Goal: Transaction & Acquisition: Purchase product/service

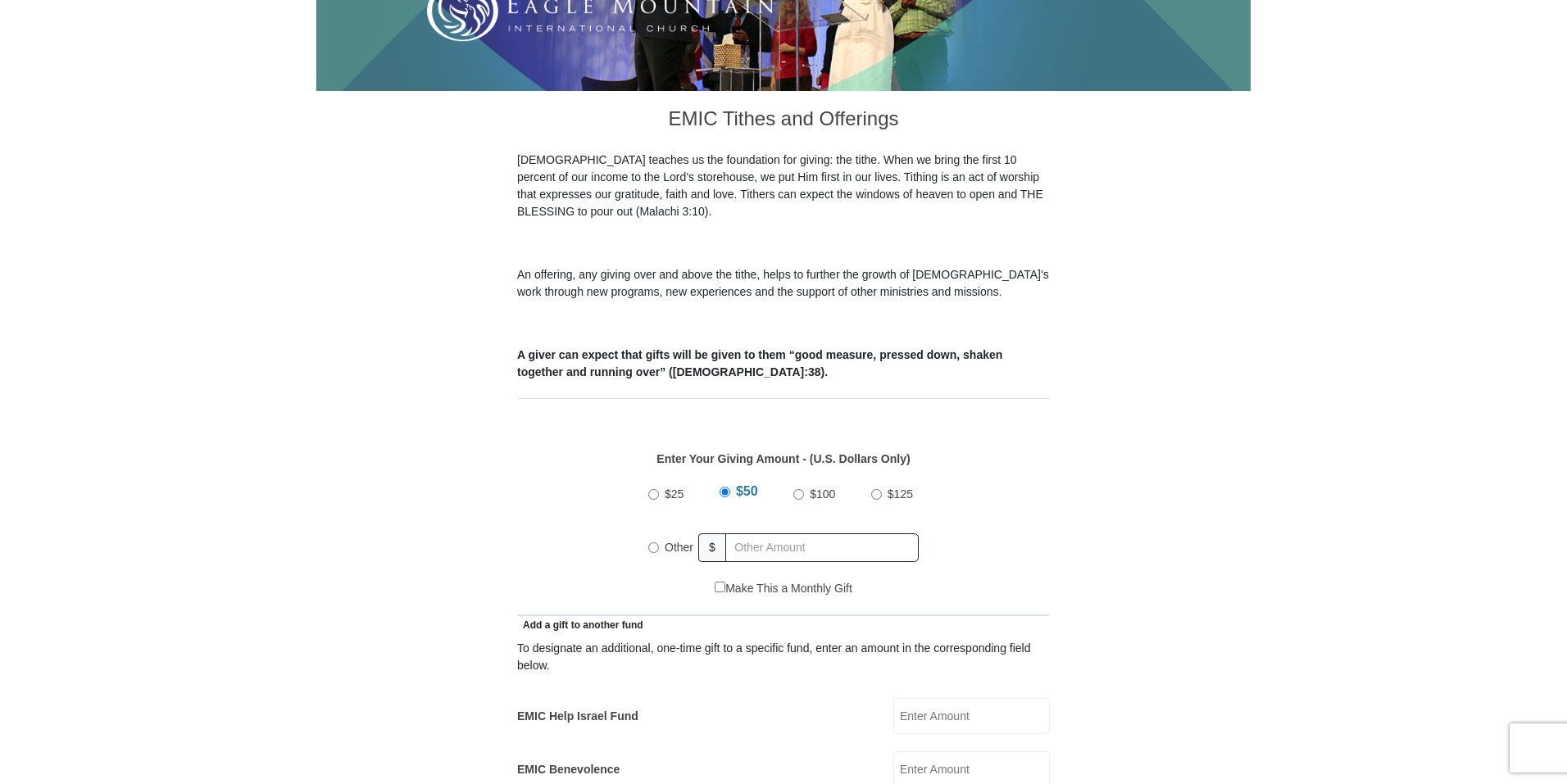
scroll to position [410, 0]
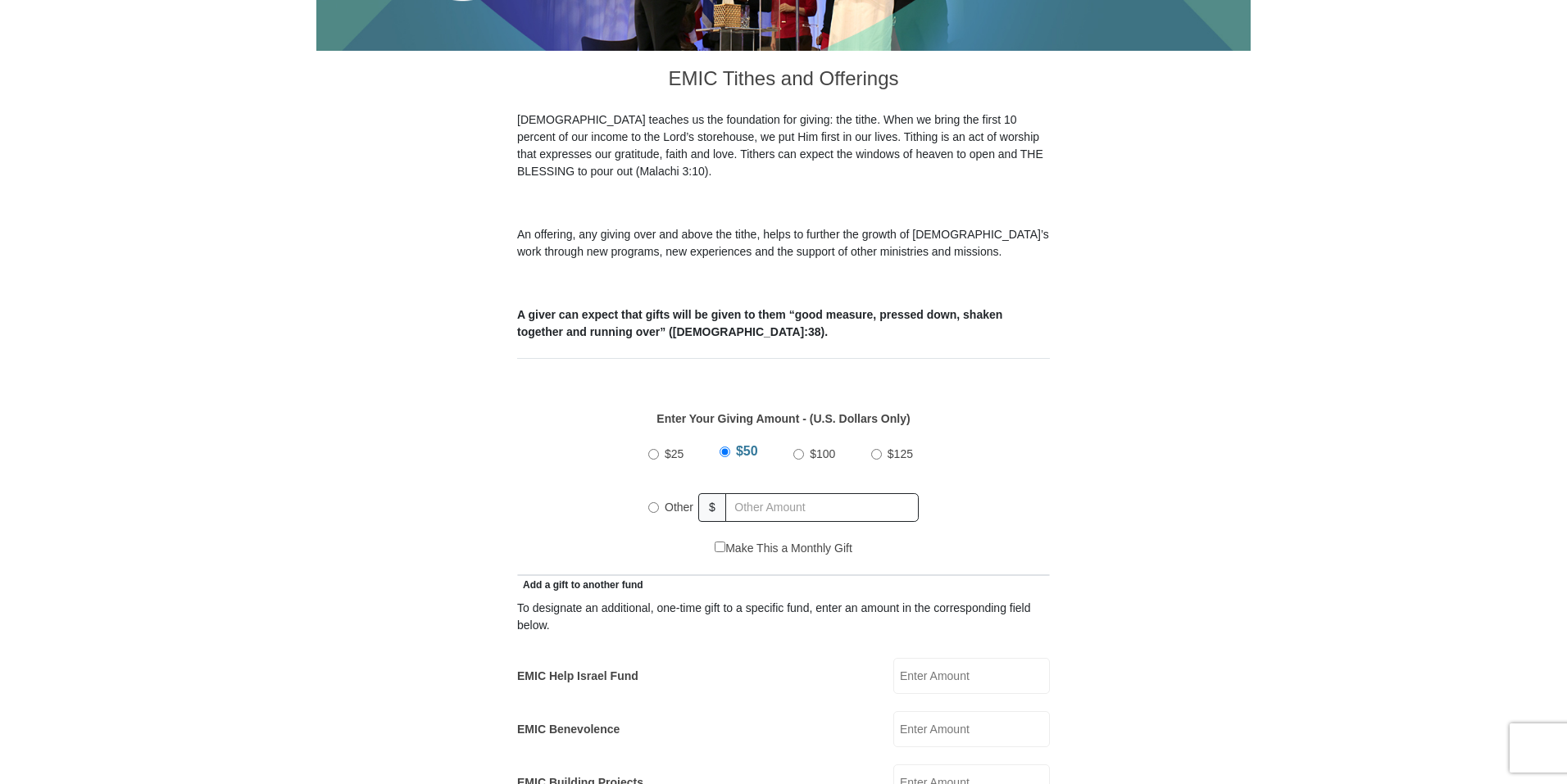
click at [652, 502] on input "Other" at bounding box center [654, 507] width 11 height 11
radio input "true"
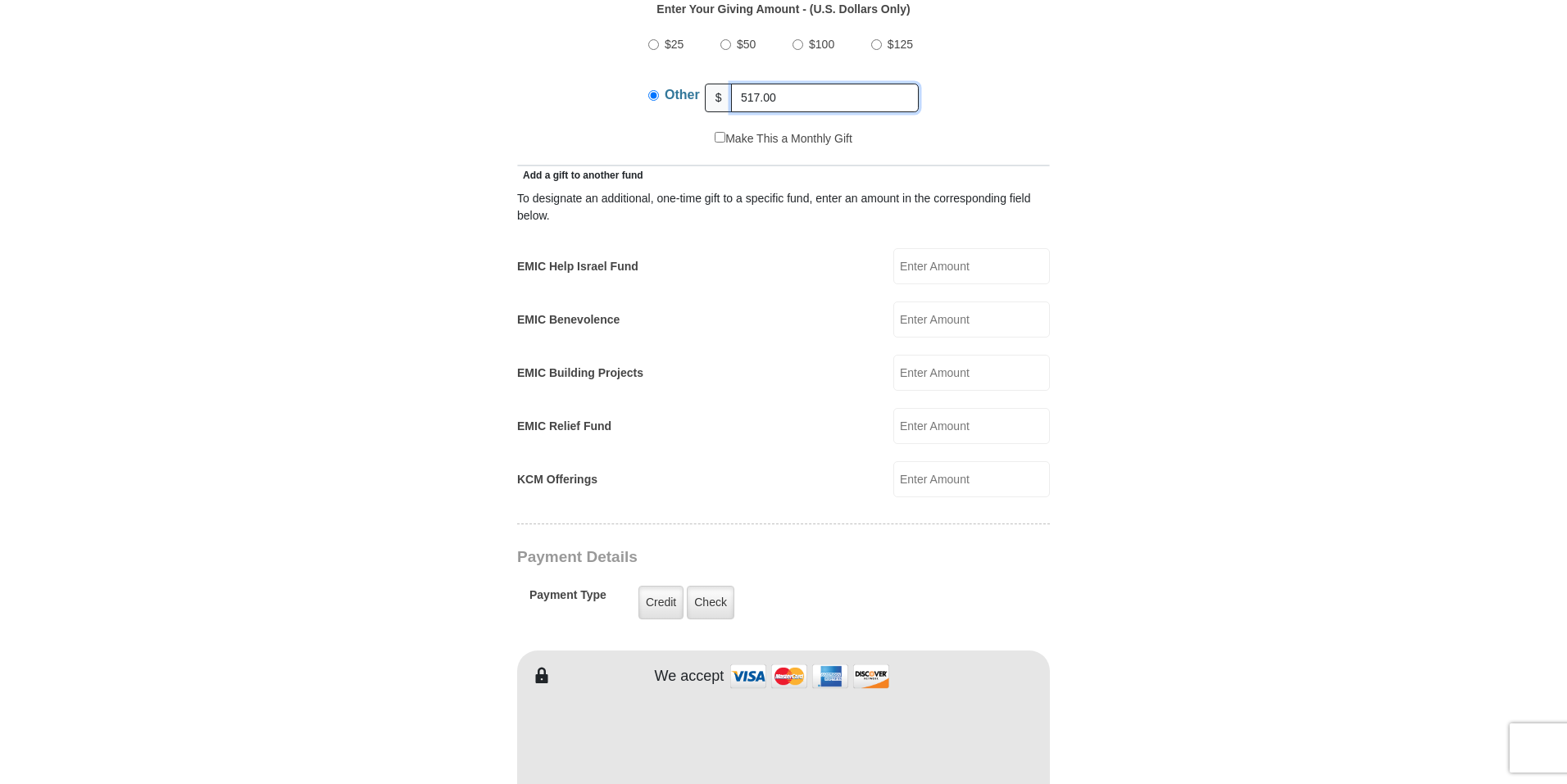
scroll to position [901, 0]
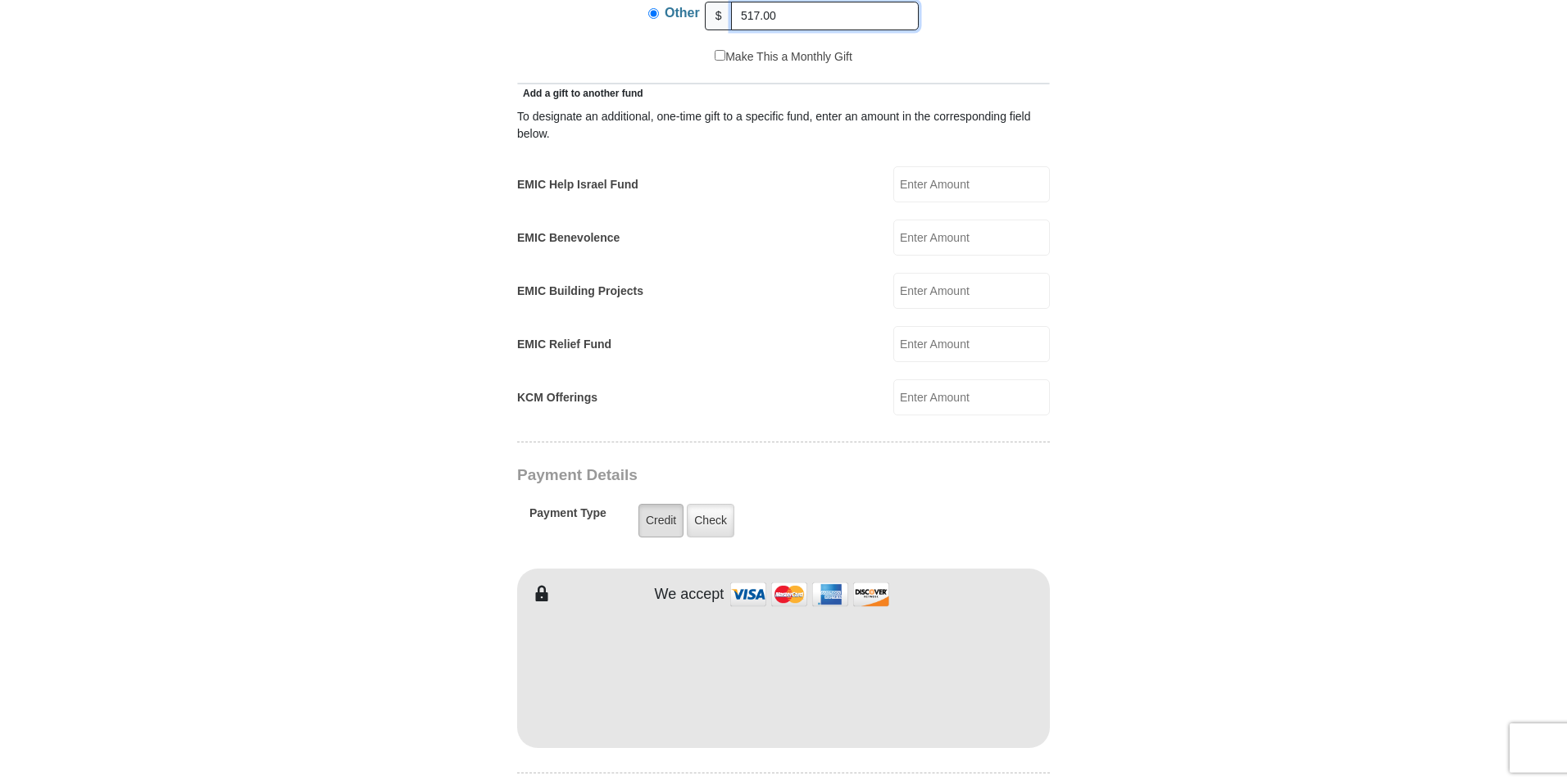
type input "517.00"
click at [649, 509] on label "Credit" at bounding box center [661, 521] width 45 height 34
click at [0, 0] on input "Credit" at bounding box center [0, 0] width 0 height 0
type input "[PERSON_NAME]"
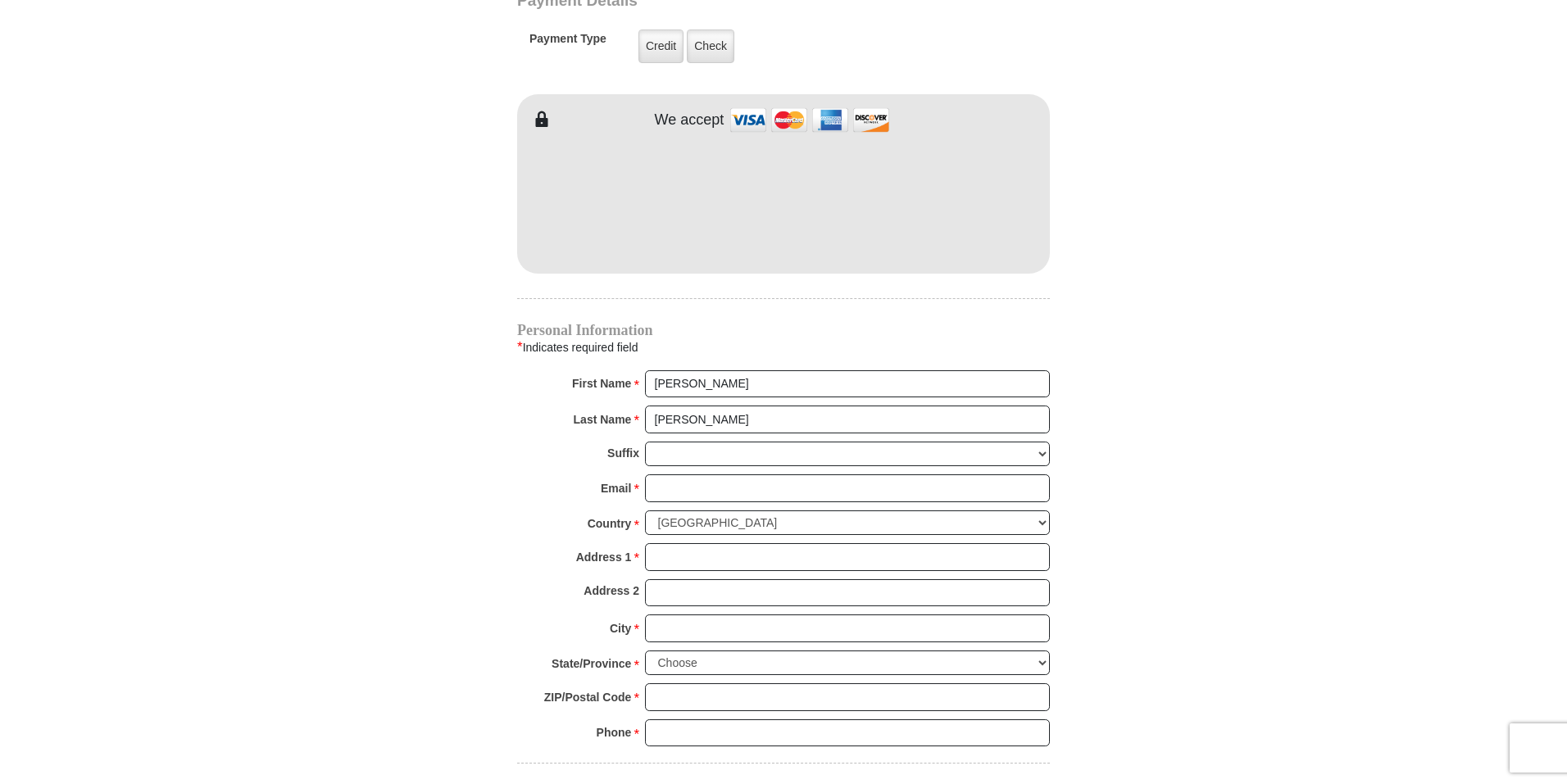
scroll to position [1393, 0]
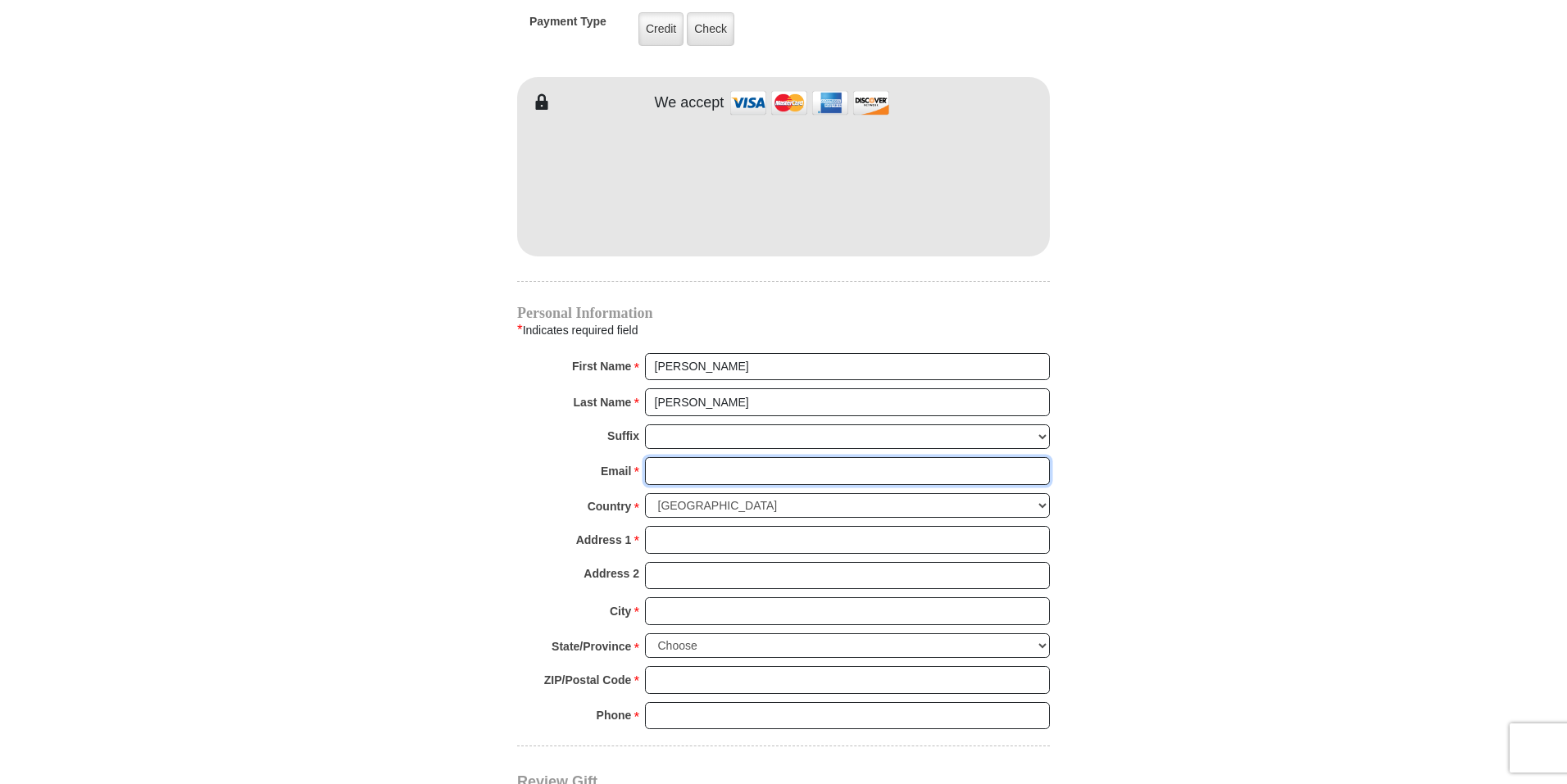
click at [675, 457] on input "Email *" at bounding box center [847, 471] width 405 height 28
type input "[EMAIL_ADDRESS][DOMAIN_NAME]"
type input "PO Box 1225"
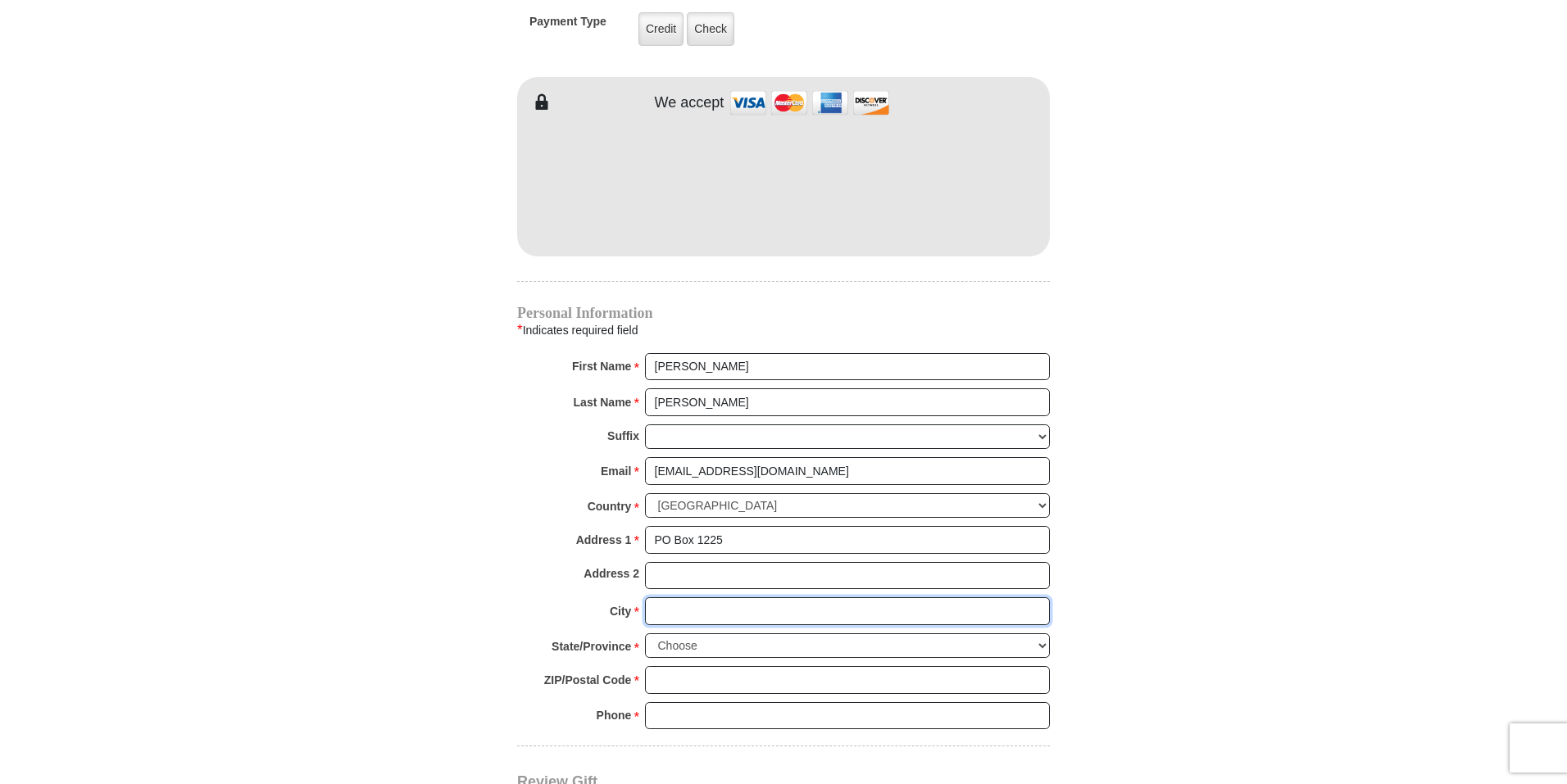
type input "Congress"
select select "AZ"
type input "85332"
type input "7022503463"
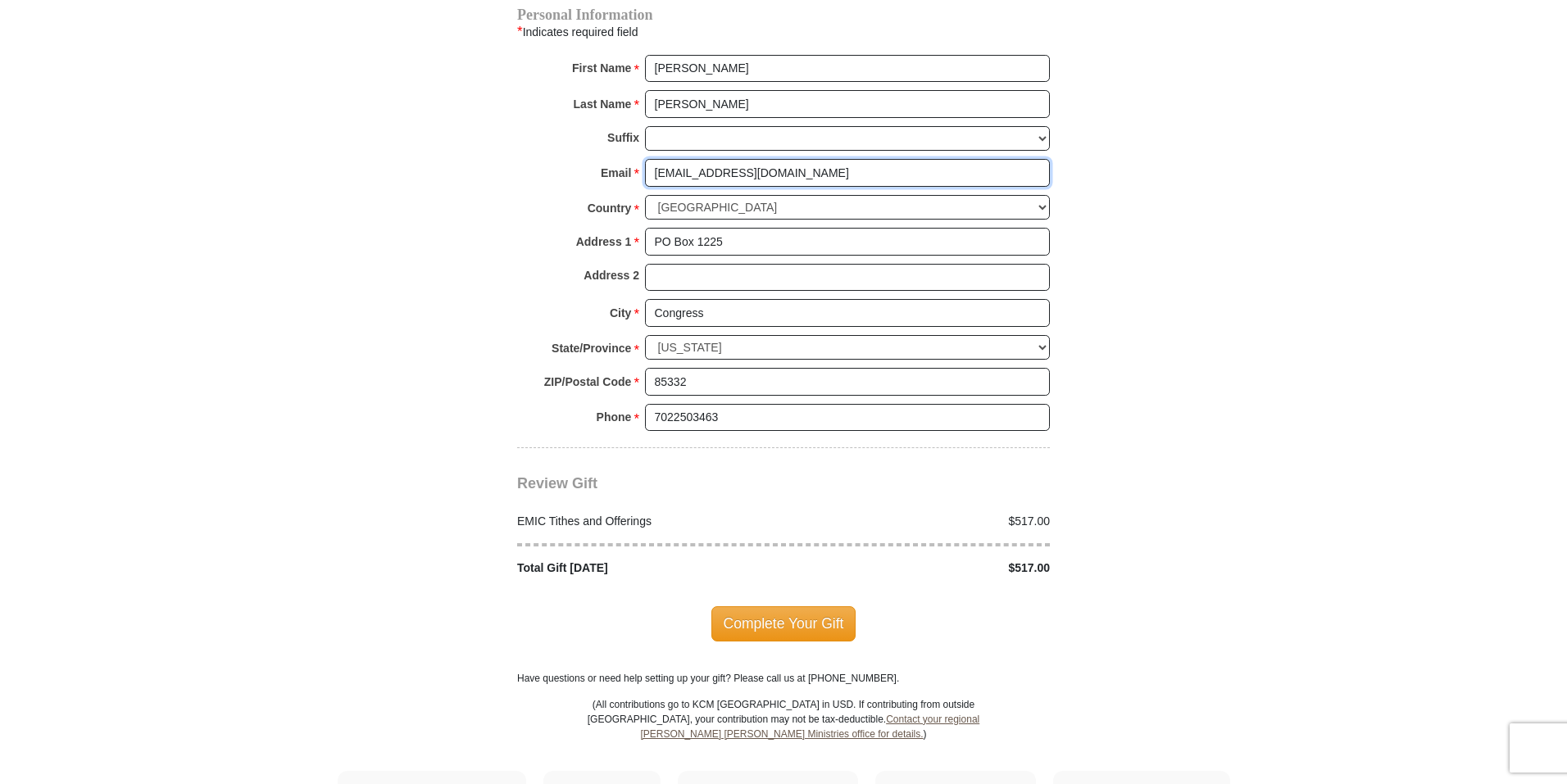
scroll to position [1721, 0]
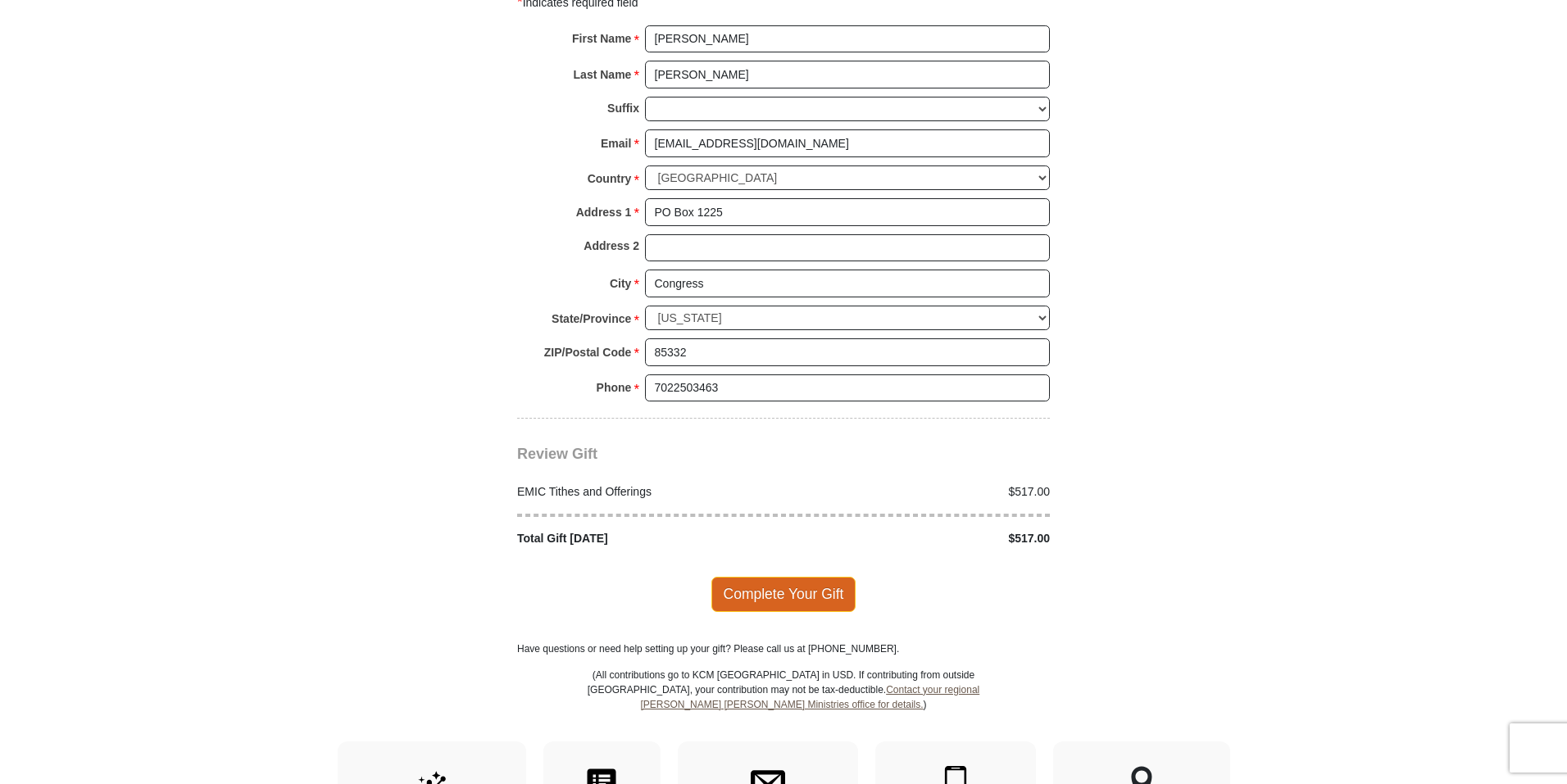
click at [788, 577] on span "Complete Your Gift" at bounding box center [784, 594] width 145 height 35
